Goal: Find specific page/section: Find specific page/section

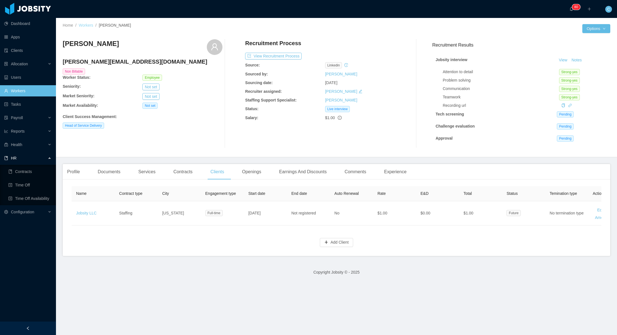
click at [90, 27] on link "Workers" at bounding box center [86, 25] width 15 height 4
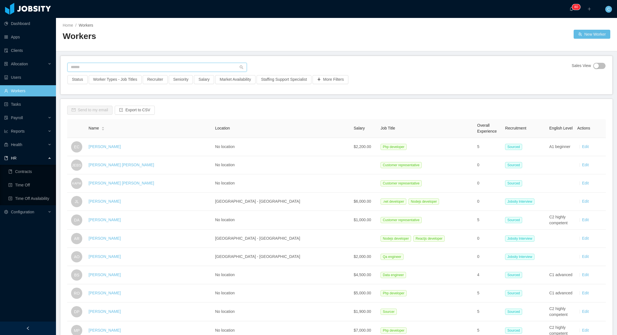
click at [105, 67] on input "text" at bounding box center [156, 67] width 179 height 9
type input "*******"
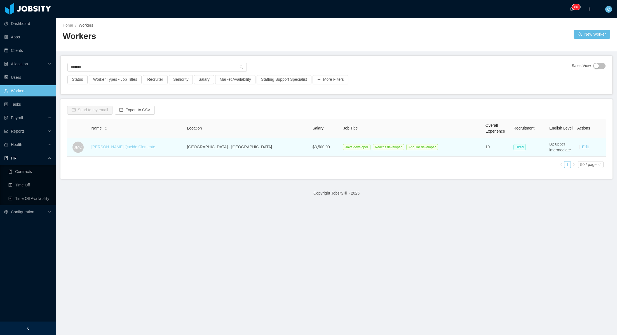
click at [112, 148] on link "[PERSON_NAME].Queide Clemente" at bounding box center [123, 146] width 64 height 4
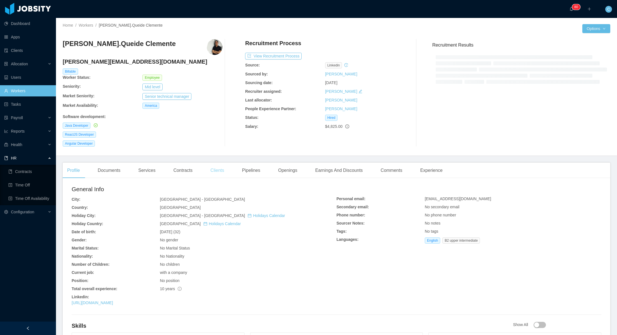
click at [221, 172] on div "Clients" at bounding box center [217, 170] width 23 height 16
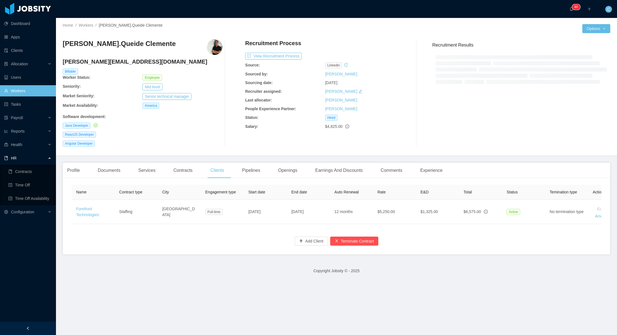
click at [85, 176] on div "Profile Documents Services Contracts Clients Pipelines Openings Earnings And Di…" at bounding box center [255, 170] width 385 height 16
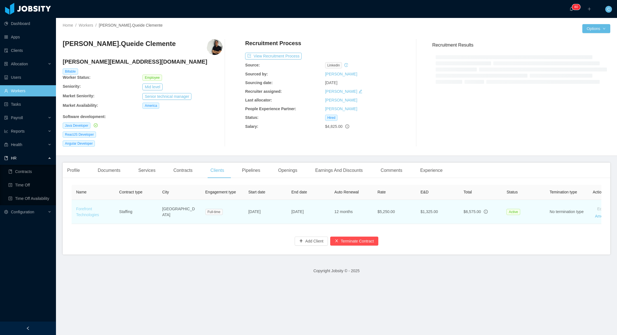
click at [86, 207] on link "Forefront Technologies" at bounding box center [87, 211] width 23 height 10
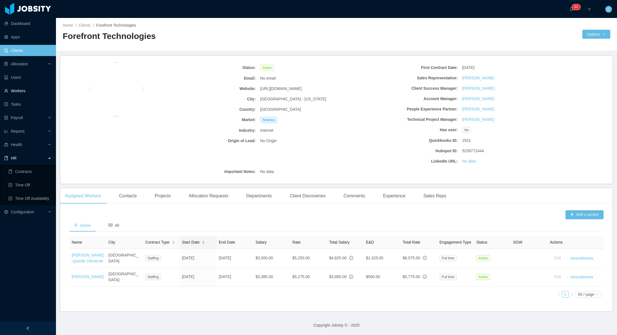
click at [27, 89] on link "Workers" at bounding box center [27, 90] width 47 height 11
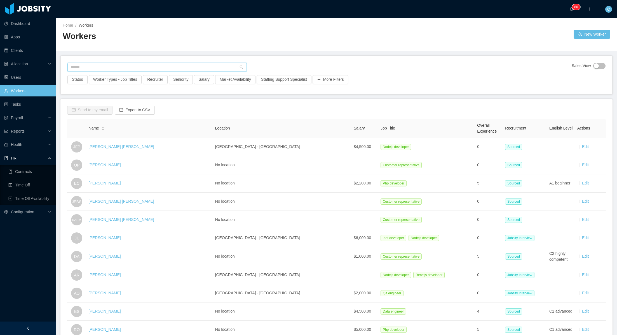
click at [116, 69] on input "text" at bounding box center [156, 67] width 179 height 9
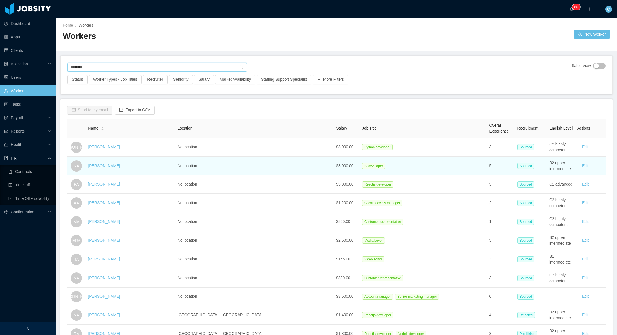
type input "*********"
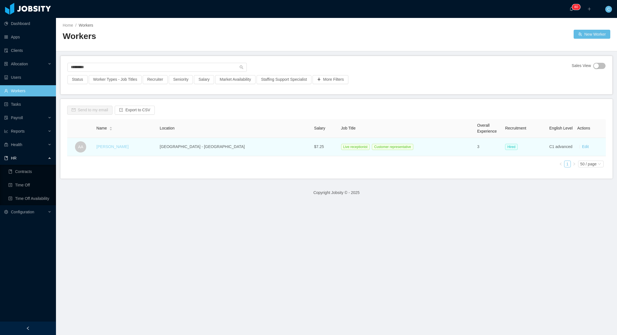
click at [117, 146] on link "[PERSON_NAME]" at bounding box center [113, 146] width 32 height 4
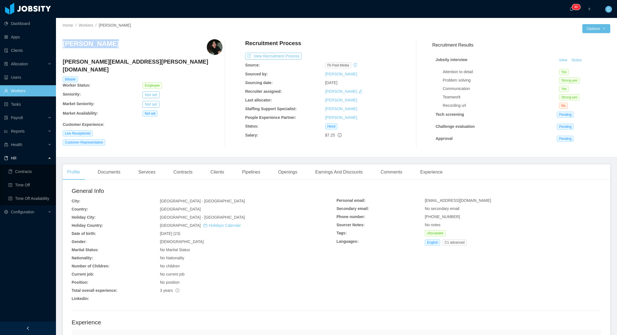
drag, startPoint x: 64, startPoint y: 44, endPoint x: 101, endPoint y: 47, distance: 37.3
click at [101, 47] on h3 "[PERSON_NAME]" at bounding box center [91, 43] width 56 height 9
copy h3 "[PERSON_NAME]"
click at [86, 25] on link "Workers" at bounding box center [86, 25] width 15 height 4
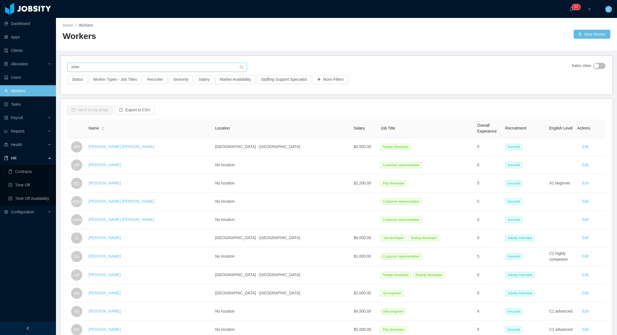
click at [96, 64] on input "text" at bounding box center [156, 67] width 179 height 9
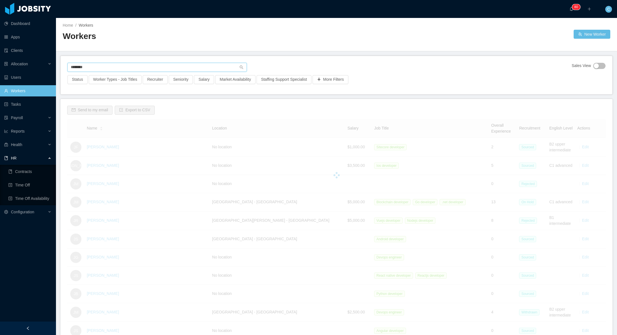
type input "*********"
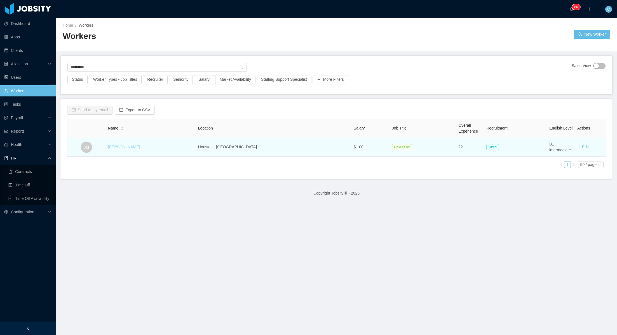
click at [116, 147] on link "[PERSON_NAME]" at bounding box center [124, 146] width 32 height 4
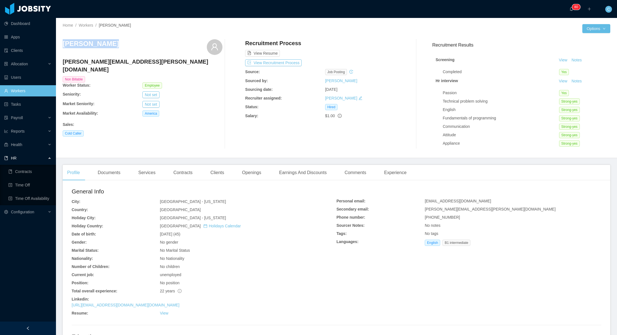
drag, startPoint x: 64, startPoint y: 44, endPoint x: 110, endPoint y: 42, distance: 46.5
click at [110, 42] on div "[PERSON_NAME]" at bounding box center [143, 47] width 160 height 16
copy h3 "[PERSON_NAME]"
click at [86, 27] on link "Workers" at bounding box center [86, 25] width 15 height 4
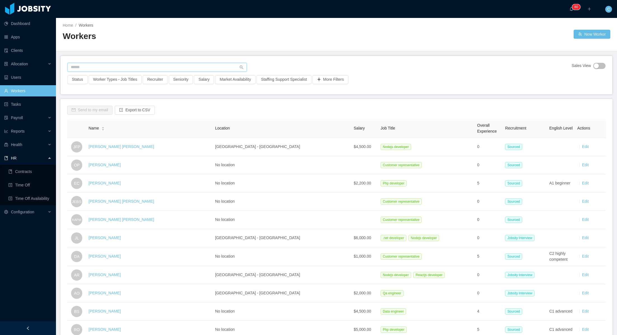
click at [107, 66] on input "text" at bounding box center [156, 67] width 179 height 9
type input "**********"
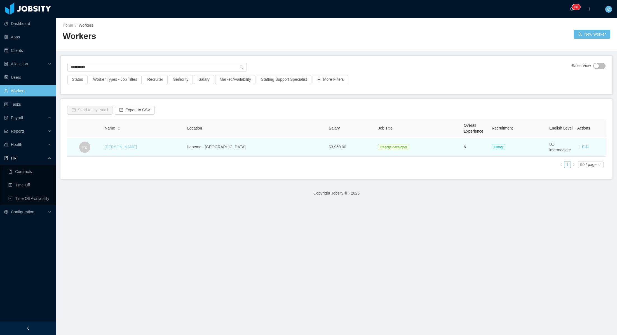
click at [120, 147] on link "[PERSON_NAME]" at bounding box center [121, 146] width 32 height 4
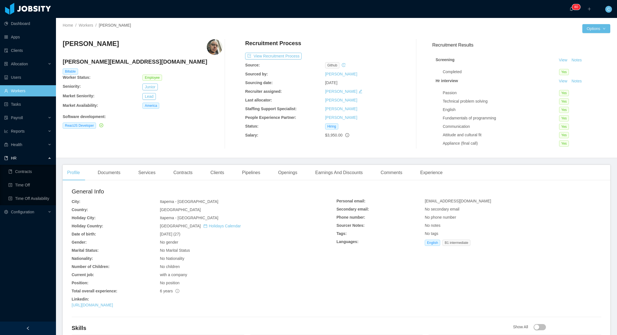
drag, startPoint x: 63, startPoint y: 44, endPoint x: 128, endPoint y: 47, distance: 64.8
click at [128, 47] on div "[PERSON_NAME]" at bounding box center [143, 47] width 160 height 16
copy h3 "[PERSON_NAME]"
click at [88, 27] on link "Workers" at bounding box center [86, 25] width 15 height 4
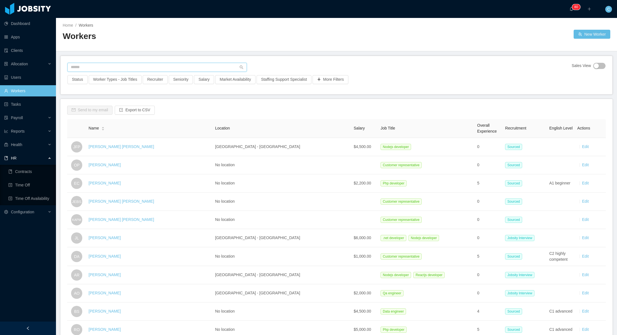
click at [97, 69] on input "text" at bounding box center [156, 67] width 179 height 9
type input "******"
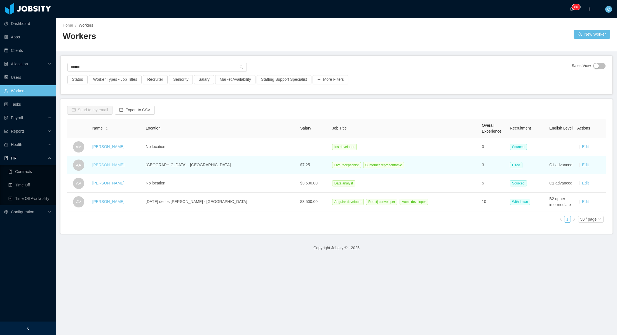
click at [113, 165] on link "[PERSON_NAME]" at bounding box center [108, 164] width 32 height 4
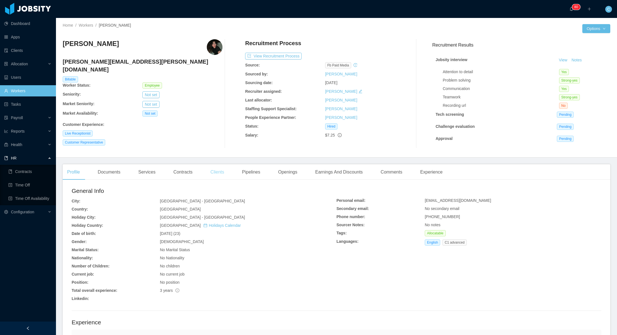
click at [221, 172] on div "Clients" at bounding box center [217, 172] width 23 height 16
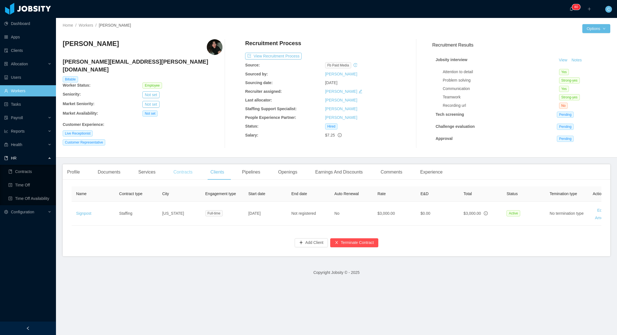
click at [178, 174] on div "Contracts" at bounding box center [183, 172] width 28 height 16
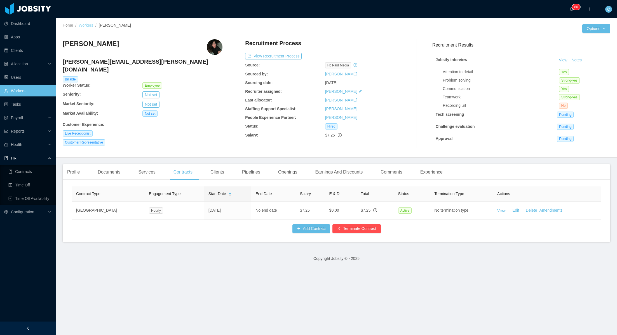
click at [89, 26] on link "Workers" at bounding box center [86, 25] width 15 height 4
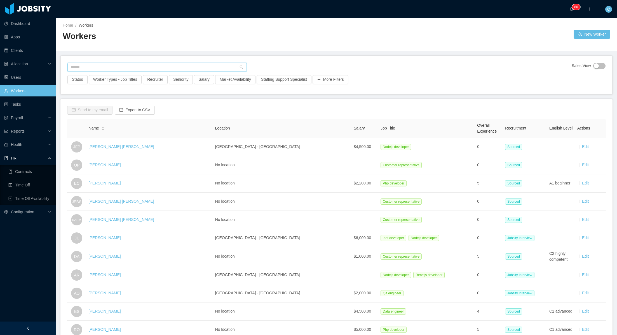
click at [97, 66] on input "text" at bounding box center [156, 67] width 179 height 9
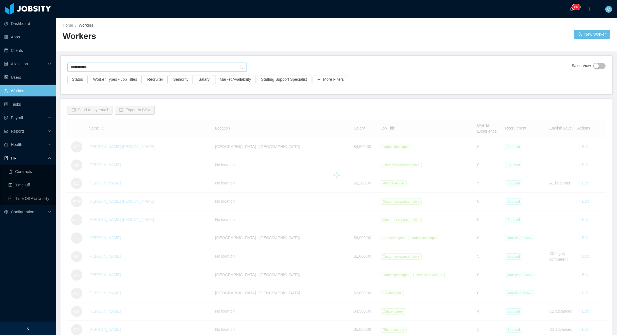
type input "**********"
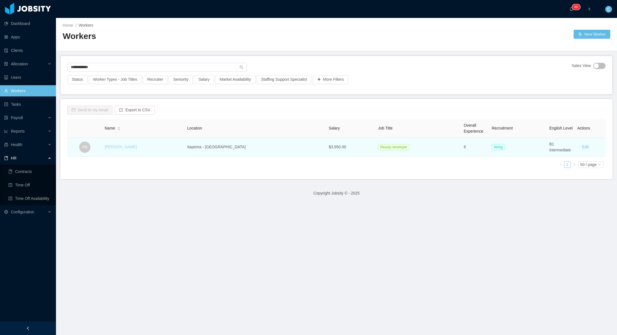
click at [128, 148] on link "[PERSON_NAME]" at bounding box center [121, 146] width 32 height 4
